Goal: Communication & Community: Answer question/provide support

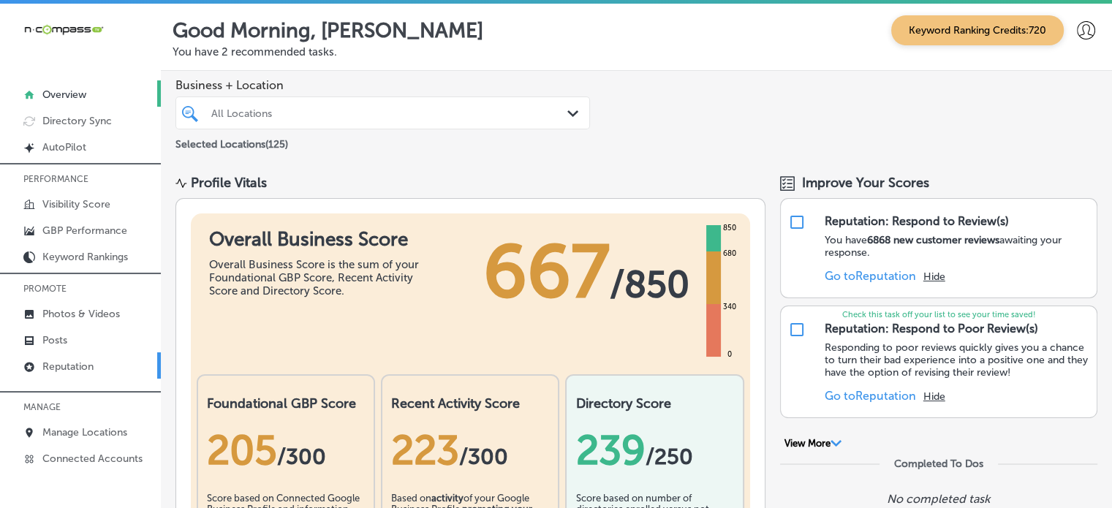
click at [80, 361] on p "Reputation" at bounding box center [67, 366] width 51 height 12
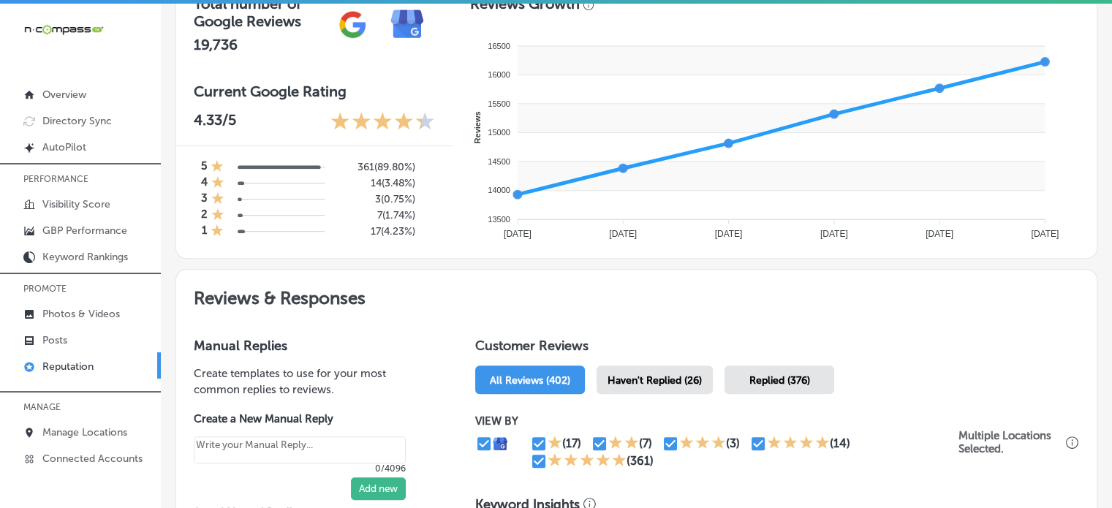
scroll to position [544, 0]
click at [664, 371] on div "Haven't Replied (26)" at bounding box center [654, 379] width 116 height 29
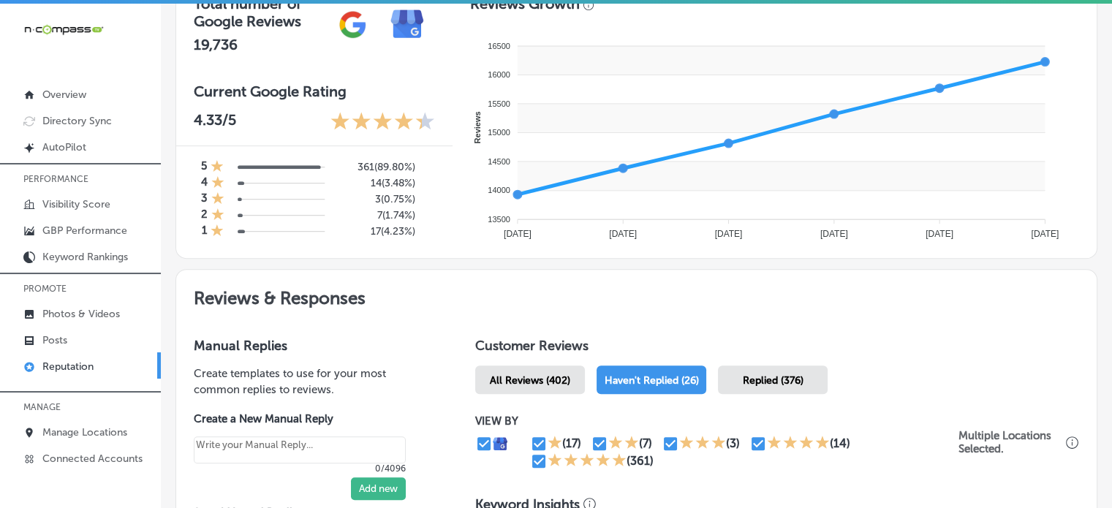
scroll to position [798, 0]
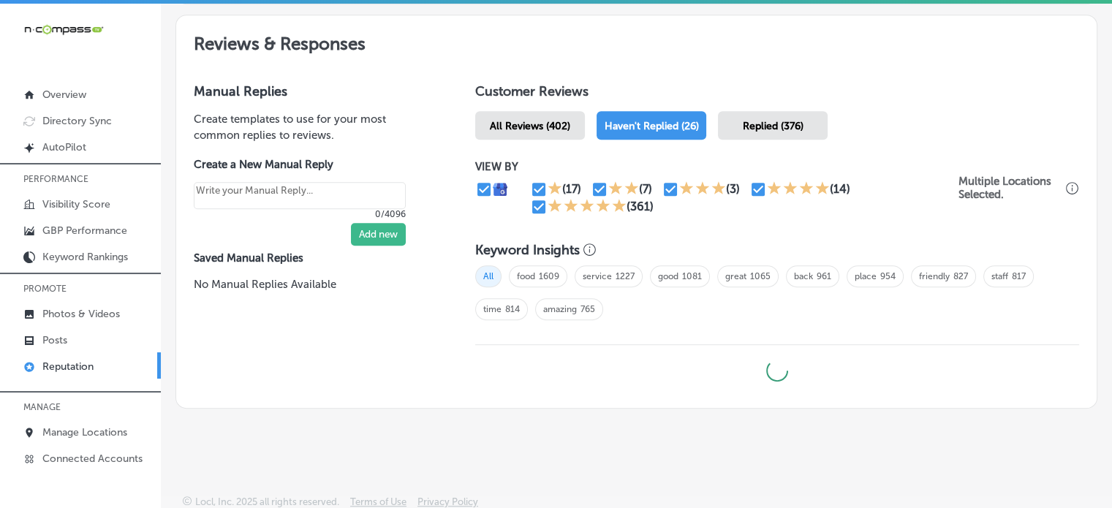
type textarea "x"
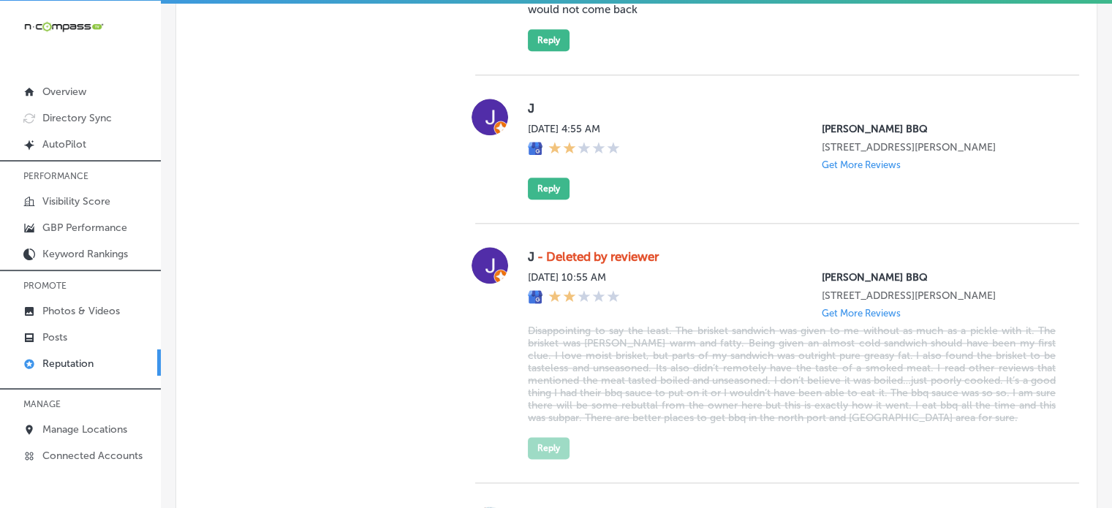
scroll to position [1666, 0]
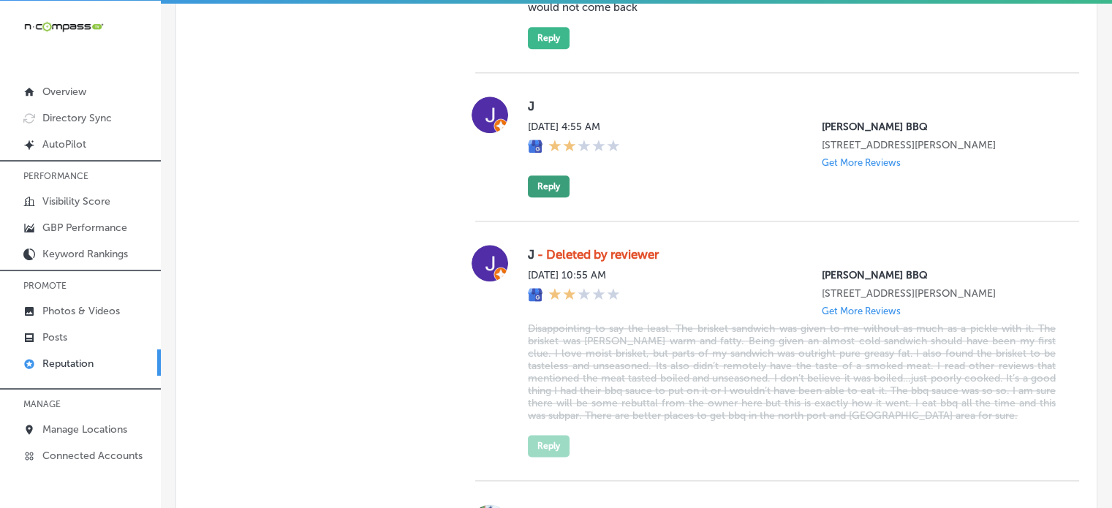
click at [549, 189] on button "Reply" at bounding box center [549, 186] width 42 height 22
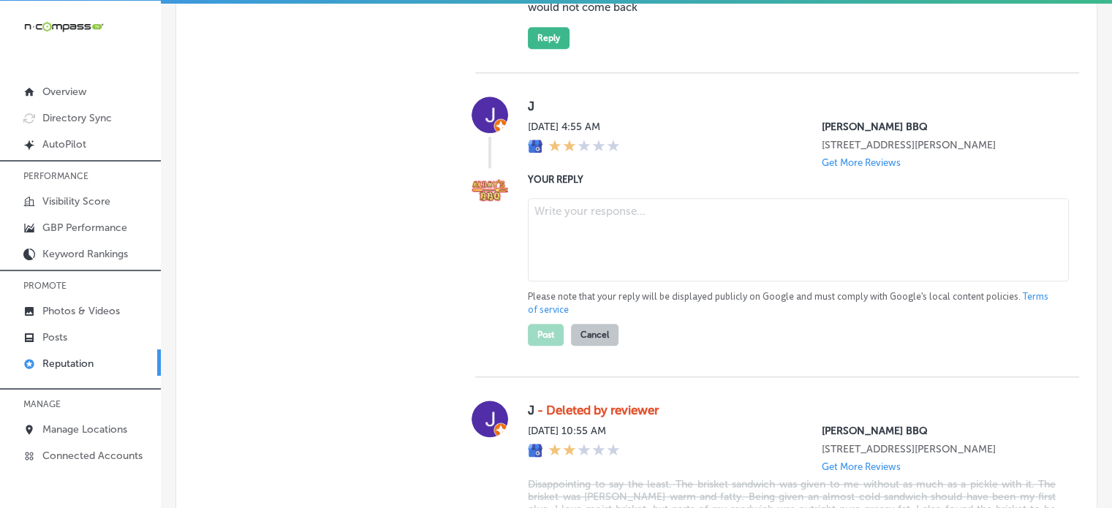
click at [648, 251] on textarea at bounding box center [798, 239] width 541 height 83
paste textarea "Thank you for your feedback, [PERSON_NAME] We’re sorry to hear that your experi…"
type textarea "Thank you for your feedback, [PERSON_NAME] We’re sorry to hear that your experi…"
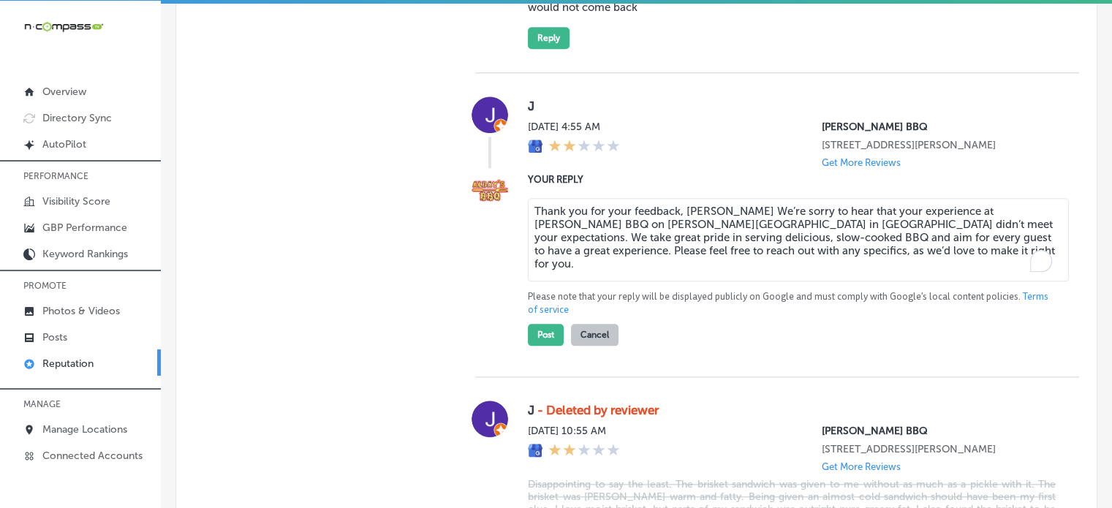
type textarea "x"
click at [531, 224] on textarea "Thank you for your feedback, [PERSON_NAME] We’re sorry to hear that your experi…" at bounding box center [798, 239] width 541 height 83
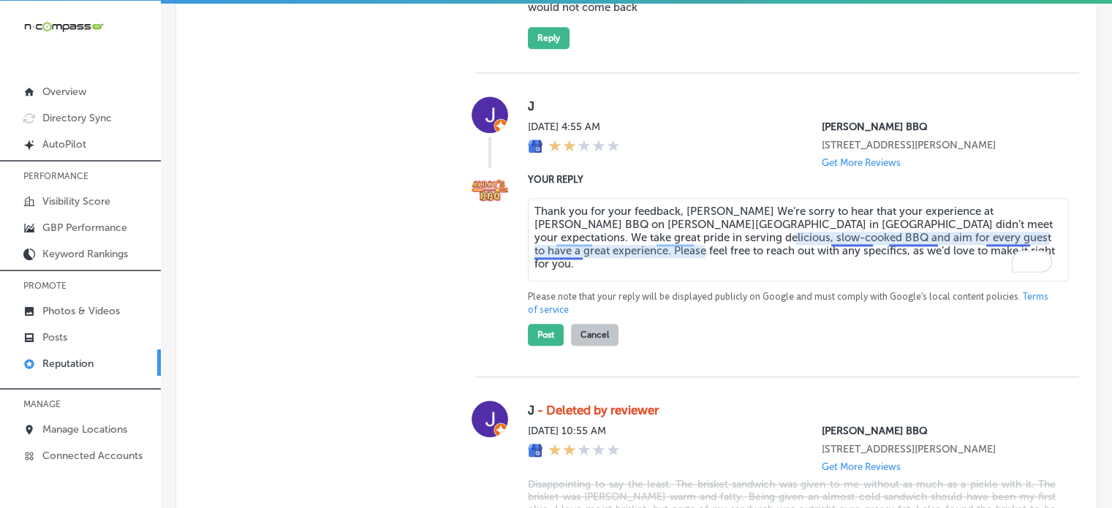
click at [846, 258] on textarea "Thank you for your feedback, [PERSON_NAME] We’re sorry to hear that your experi…" at bounding box center [798, 239] width 541 height 83
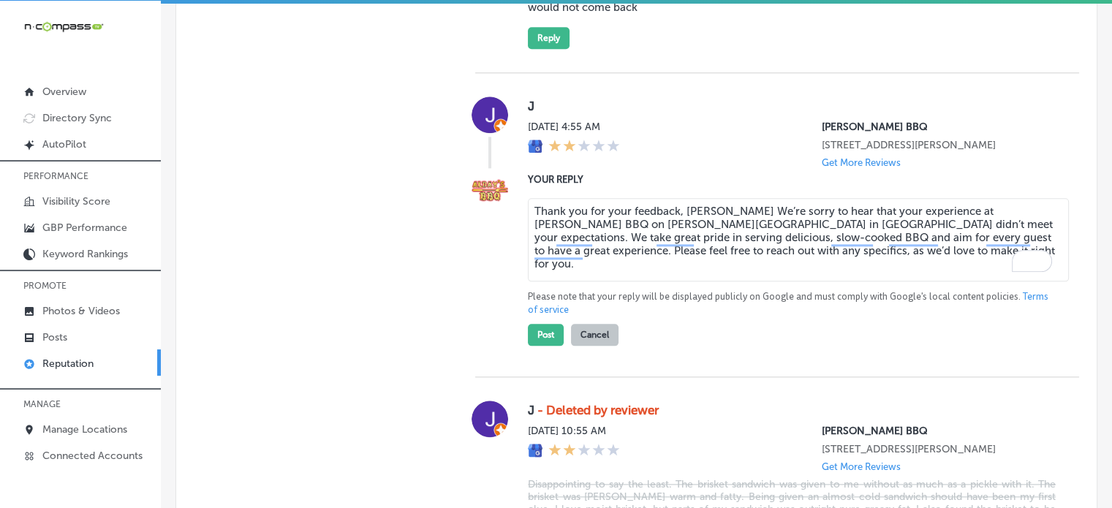
click at [742, 281] on textarea "Thank you for your feedback, [PERSON_NAME] We’re sorry to hear that your experi…" at bounding box center [798, 239] width 541 height 83
type textarea "Thank you for your feedback, [PERSON_NAME] We’re sorry to hear that your experi…"
click at [541, 346] on button "Post" at bounding box center [546, 335] width 36 height 22
type textarea "x"
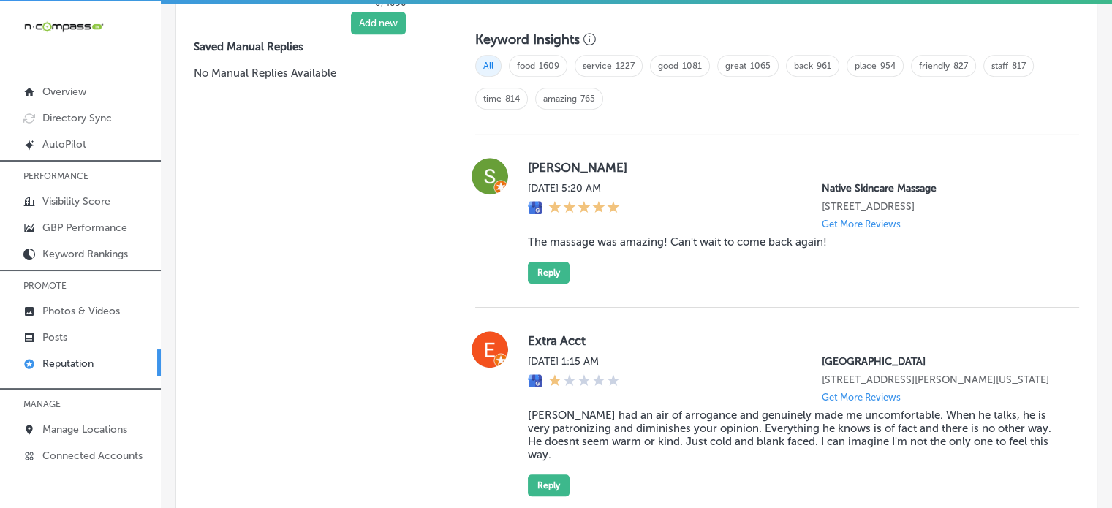
scroll to position [1015, 0]
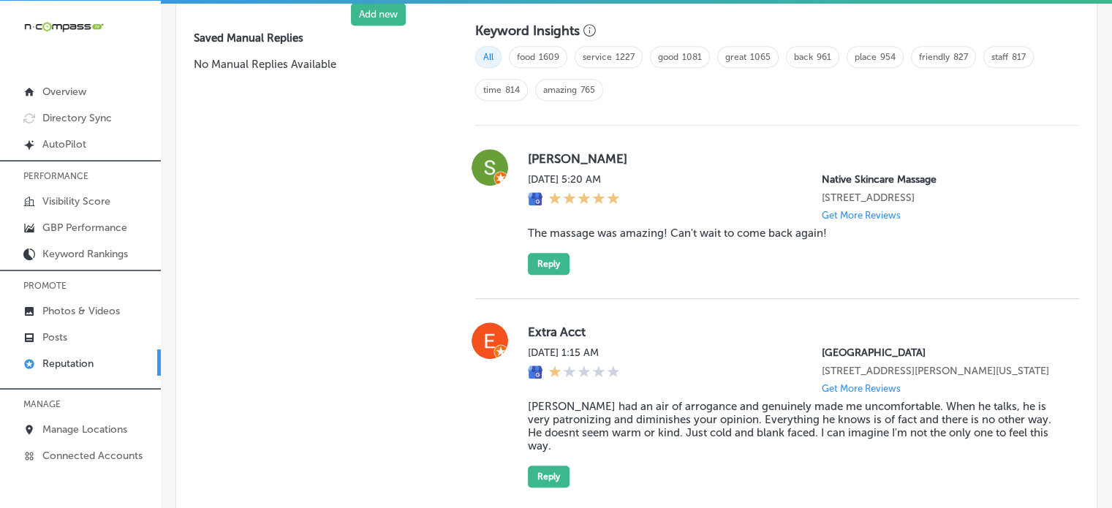
click at [563, 229] on blockquote "The massage was amazing! Can't wait to come back again!" at bounding box center [792, 233] width 528 height 13
copy blockquote "The massage was amazing! Can't wait to come back again!"
click at [537, 261] on button "Reply" at bounding box center [549, 264] width 42 height 22
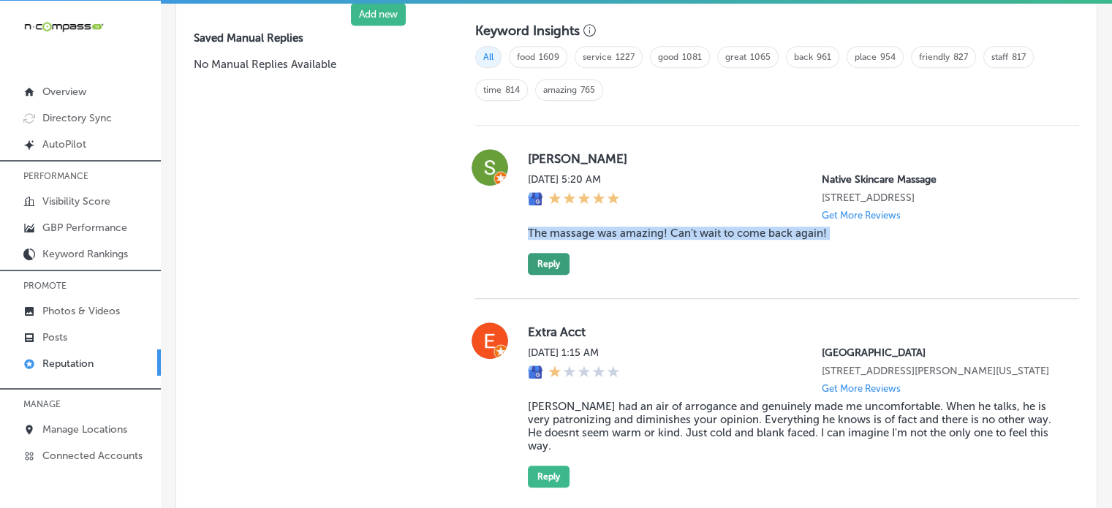
scroll to position [1013, 0]
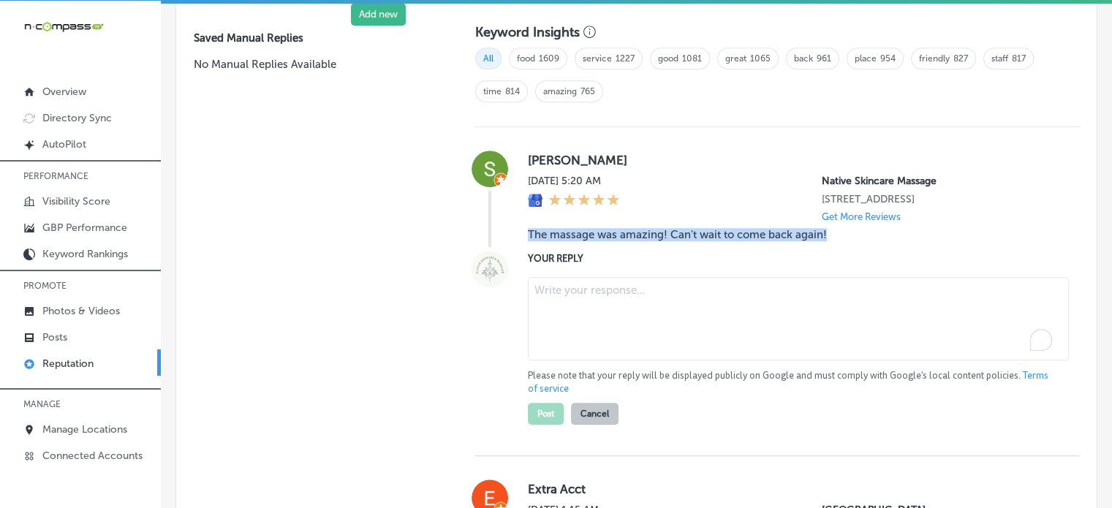
click at [586, 301] on textarea "To enrich screen reader interactions, please activate Accessibility in Grammarl…" at bounding box center [798, 318] width 541 height 83
paste textarea "Thank you for the 5-star review, [PERSON_NAME]! We’re thrilled to hear that you…"
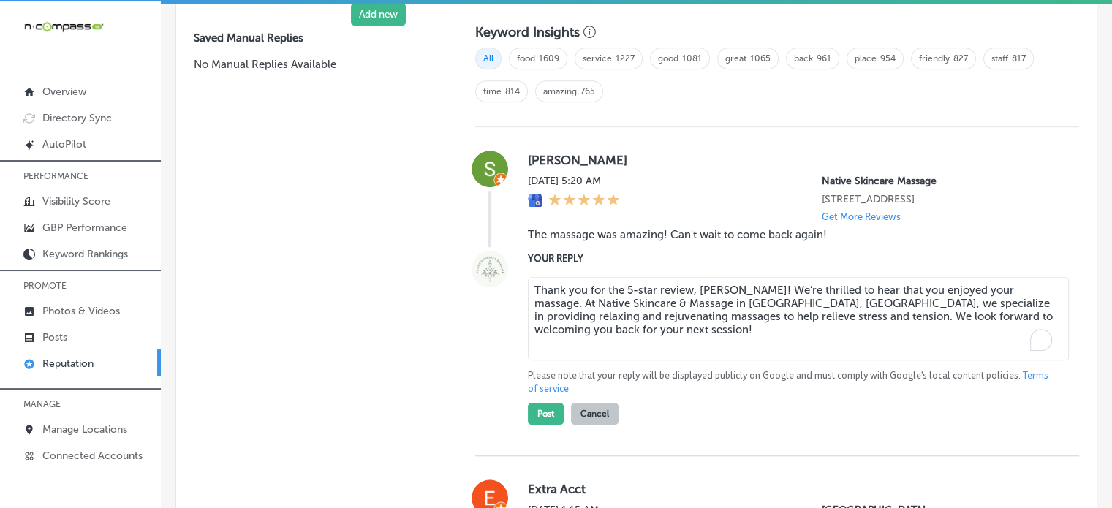
type textarea "Thank you for the 5-star review, [PERSON_NAME]! We’re thrilled to hear that you…"
click at [545, 423] on div "[PERSON_NAME][DATE] 5:20 AM Native Skincare Massage [STREET_ADDRESS] Get More R…" at bounding box center [777, 291] width 604 height 329
click at [550, 407] on button "Post" at bounding box center [546, 414] width 36 height 22
type textarea "x"
